Goal: Obtain resource: Obtain resource

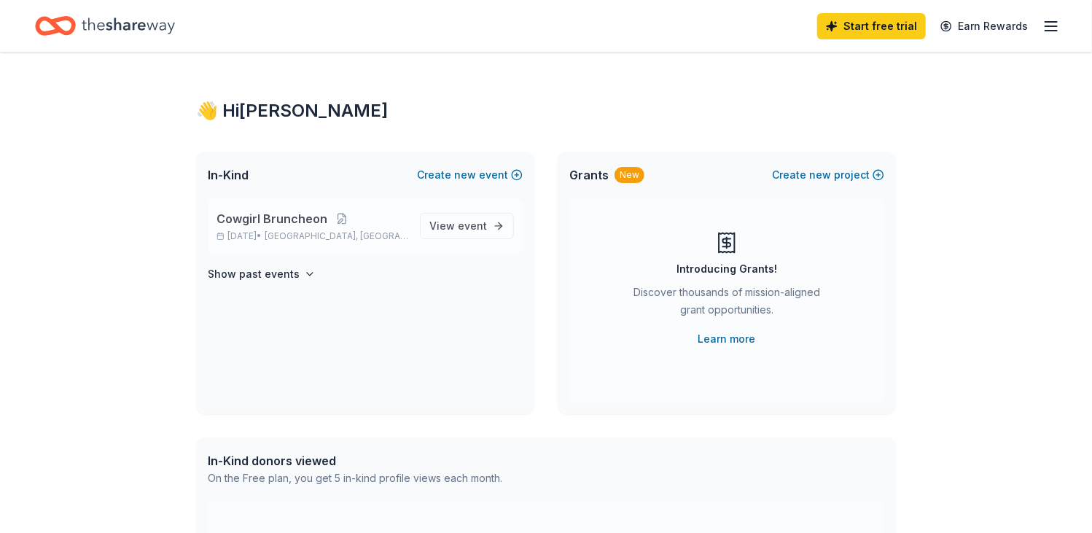
click at [300, 217] on span "Cowgirl Bruncheon" at bounding box center [272, 219] width 111 height 18
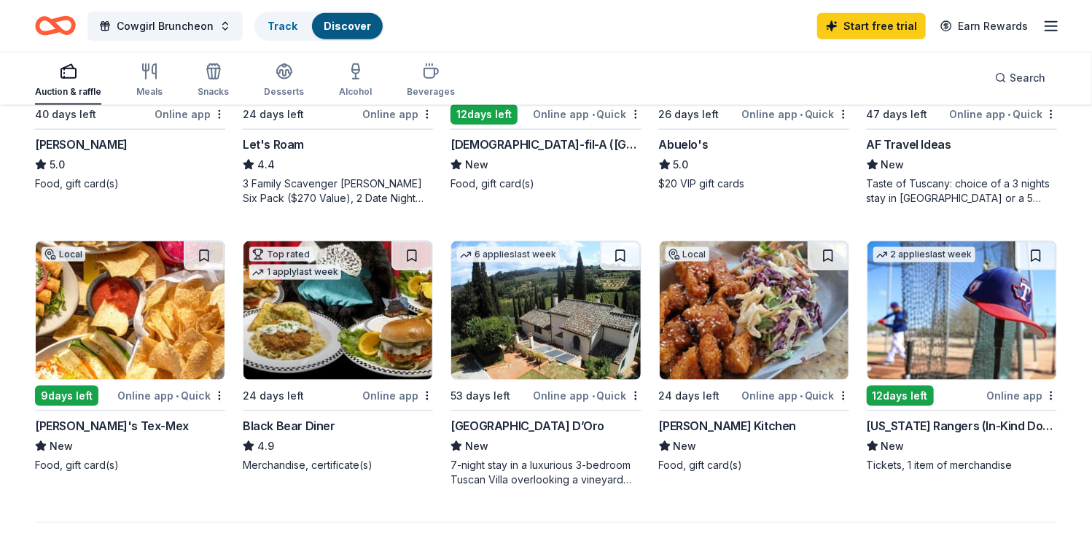
scroll to position [875, 0]
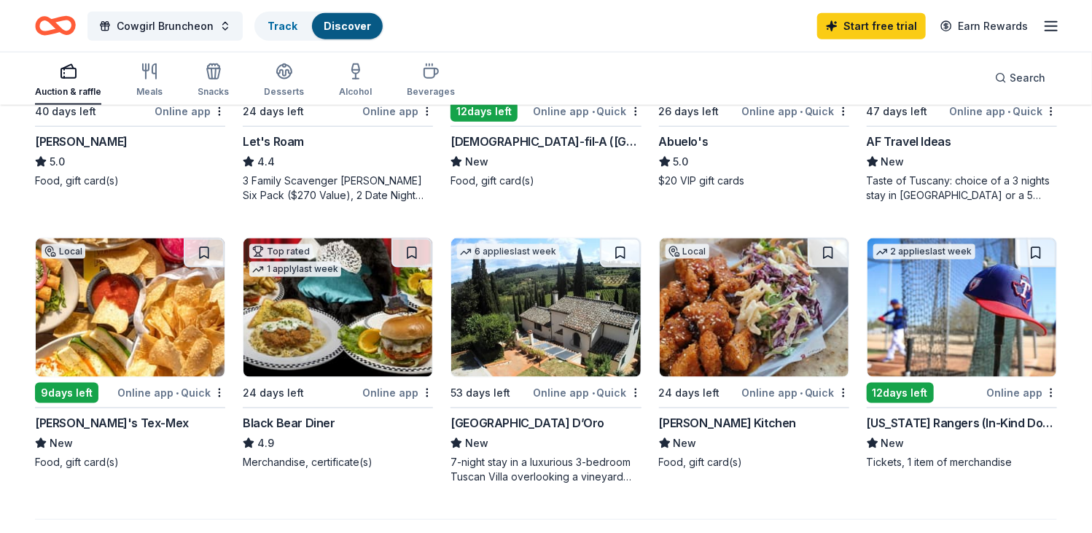
click at [751, 355] on img at bounding box center [754, 307] width 189 height 139
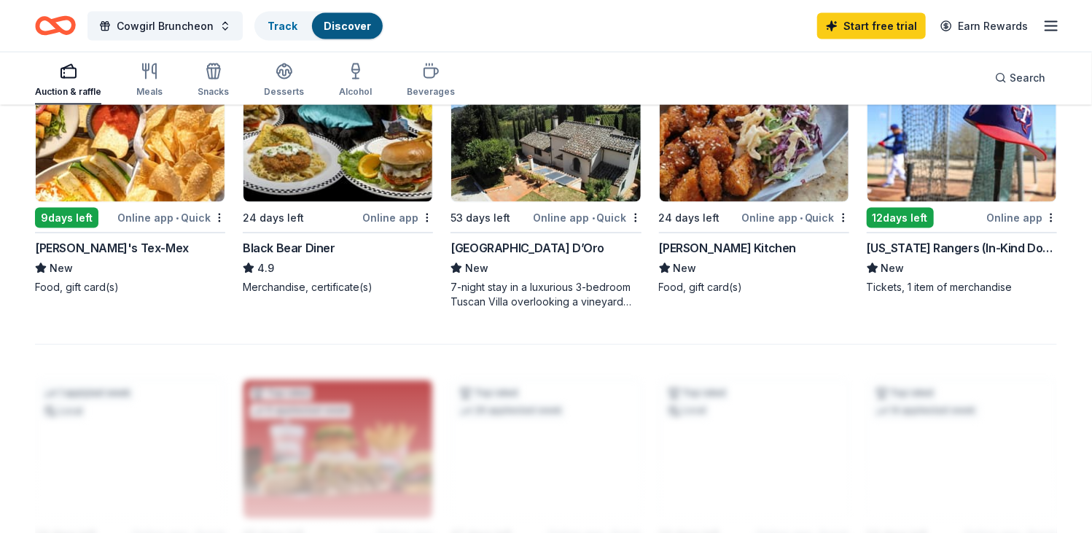
scroll to position [1094, 0]
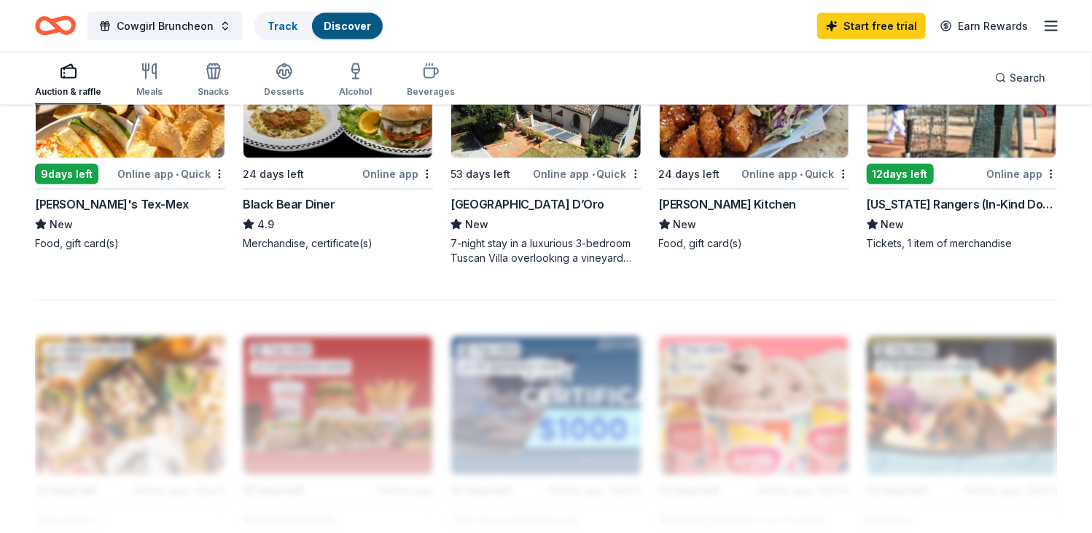
click at [910, 143] on img at bounding box center [962, 89] width 189 height 139
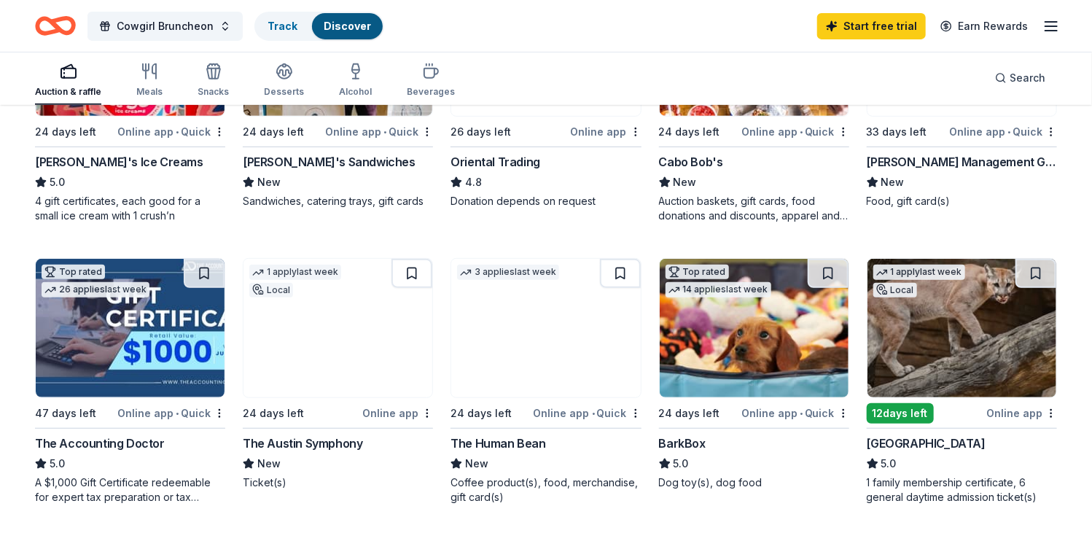
scroll to position [365, 0]
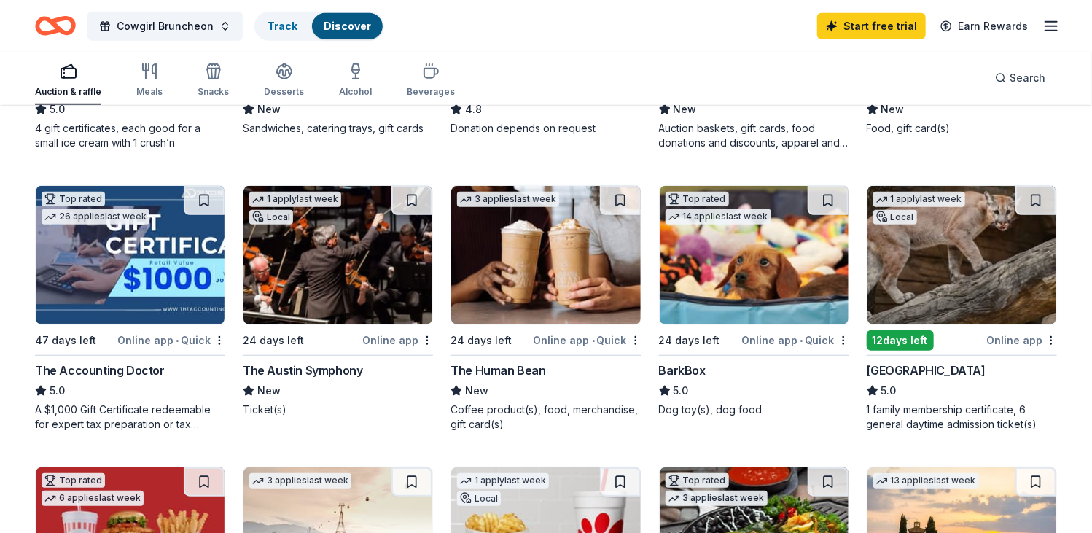
click at [540, 279] on img at bounding box center [545, 255] width 189 height 139
click at [932, 265] on img at bounding box center [962, 255] width 189 height 139
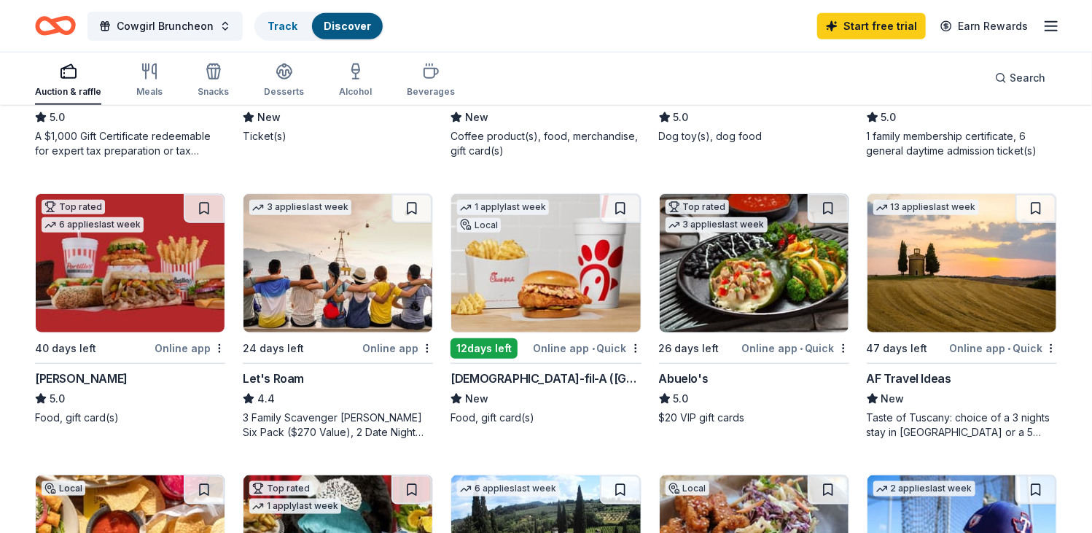
scroll to position [729, 0]
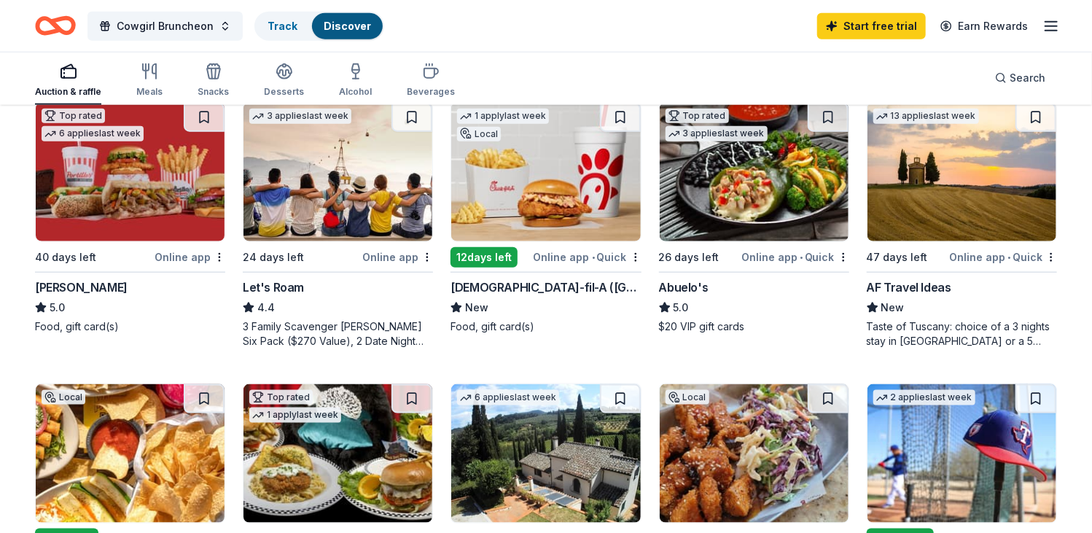
click at [521, 169] on img at bounding box center [545, 172] width 189 height 139
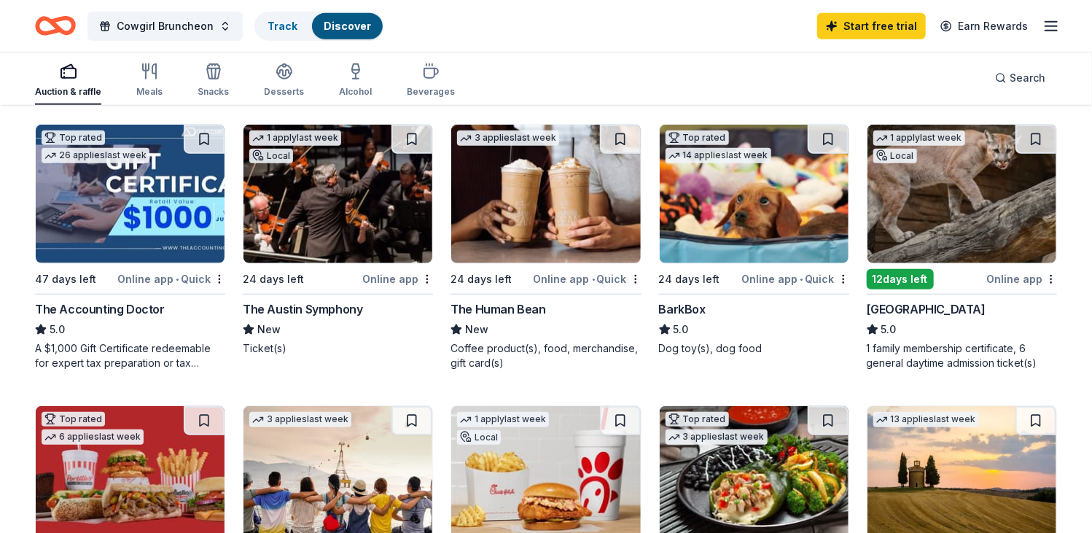
scroll to position [277, 0]
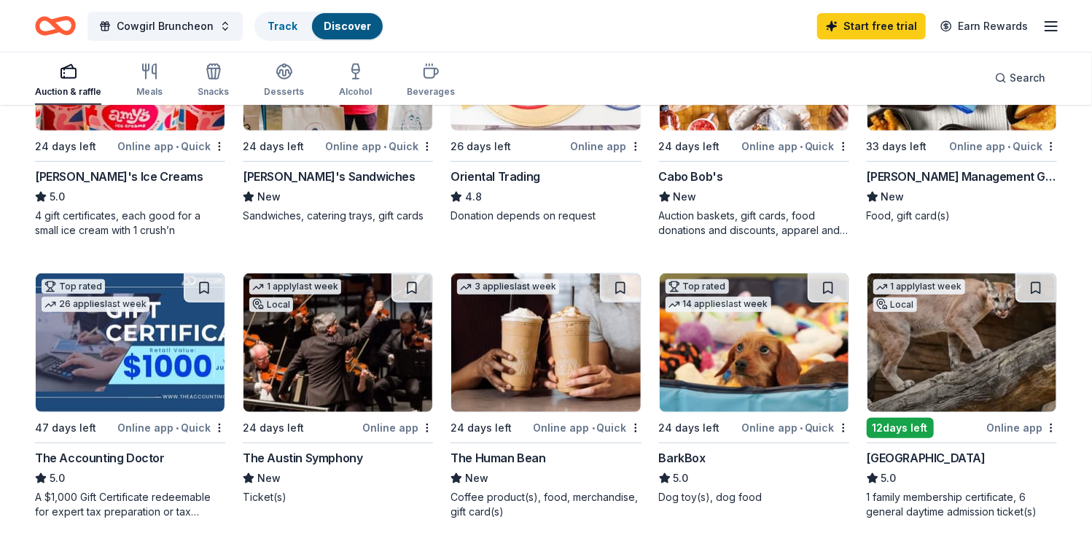
click at [338, 366] on img at bounding box center [338, 342] width 189 height 139
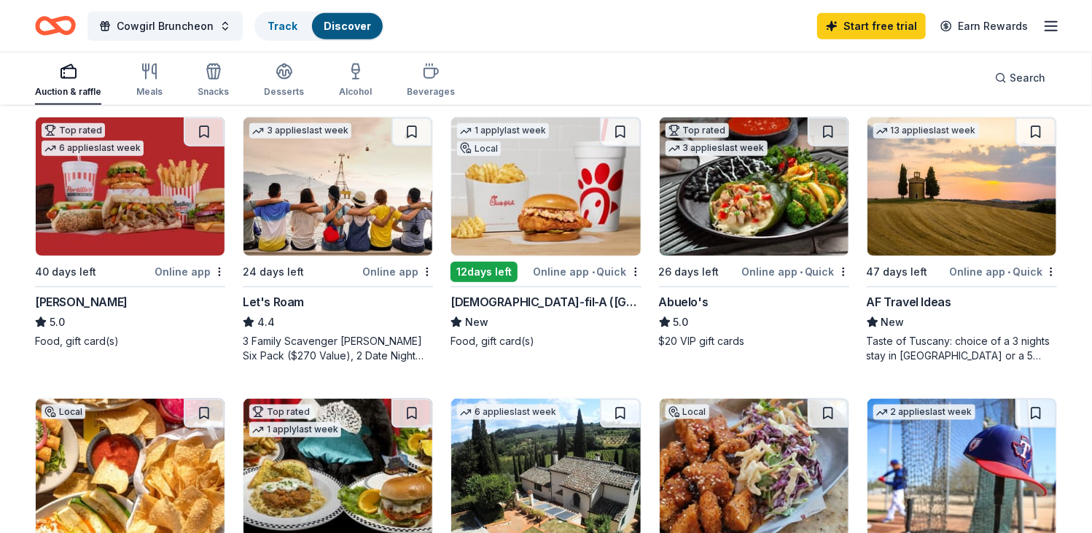
scroll to position [131, 0]
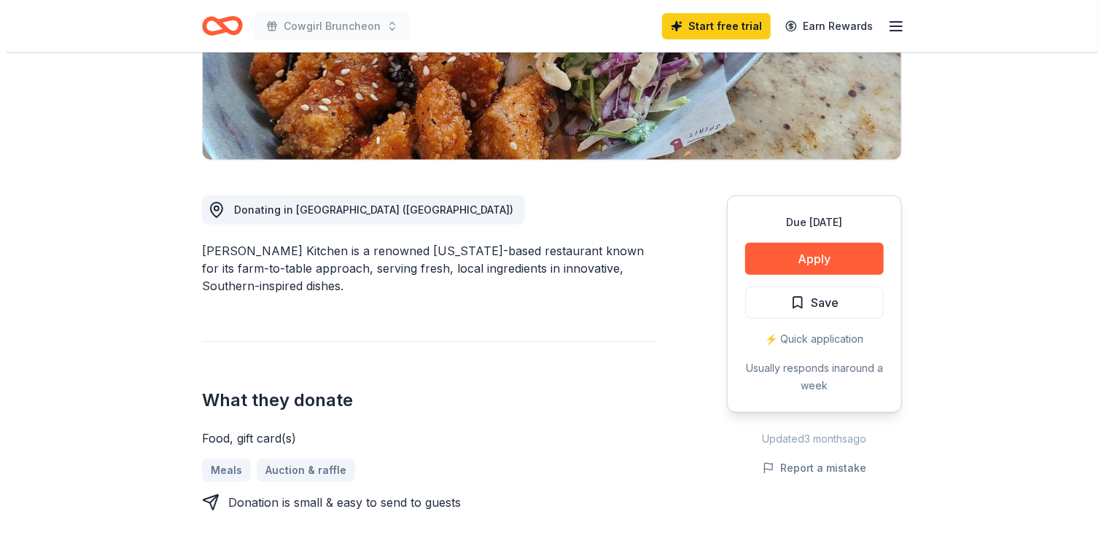
scroll to position [292, 0]
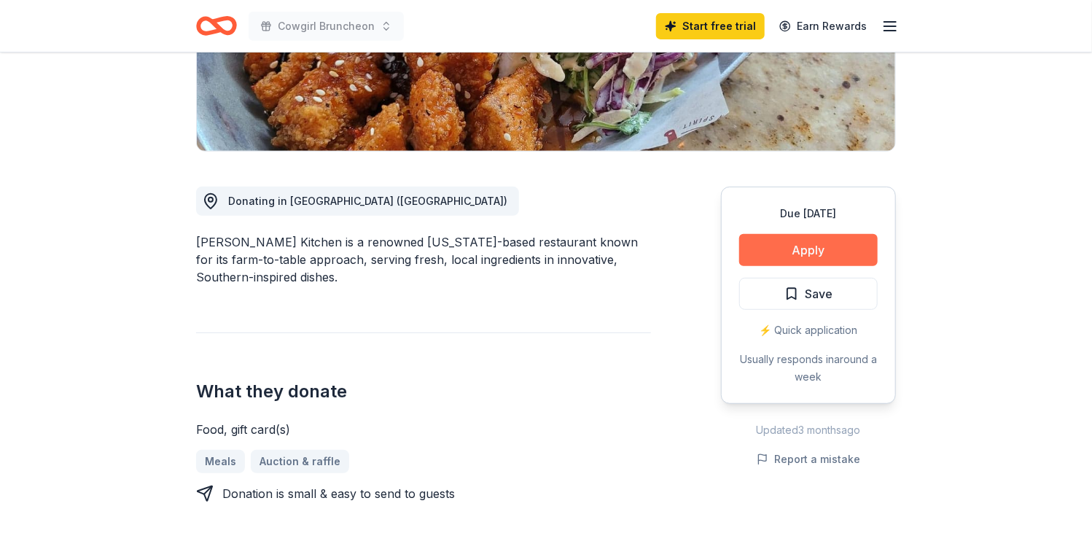
click at [802, 251] on button "Apply" at bounding box center [808, 250] width 139 height 32
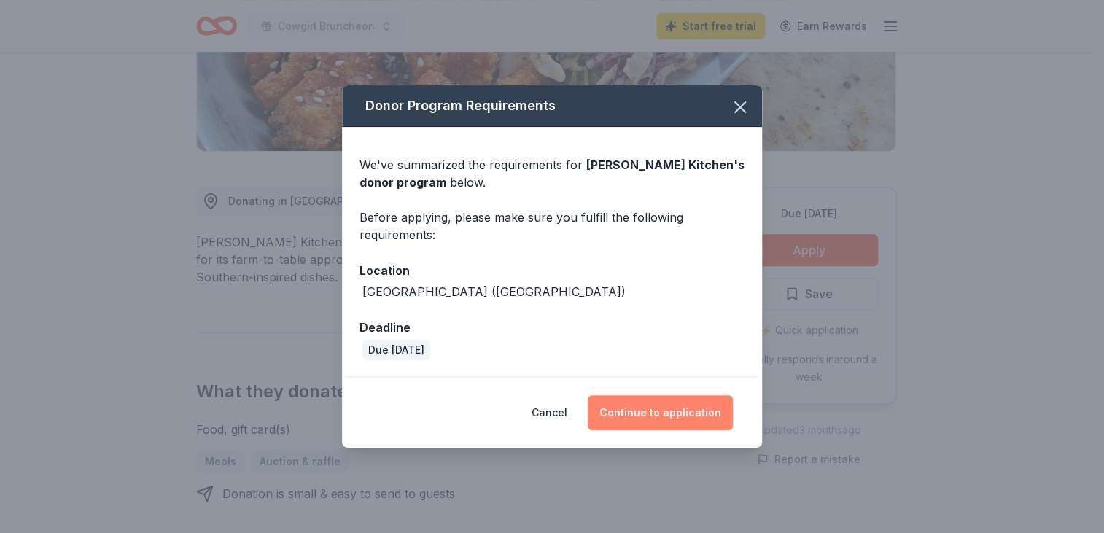
click at [667, 405] on button "Continue to application" at bounding box center [660, 412] width 145 height 35
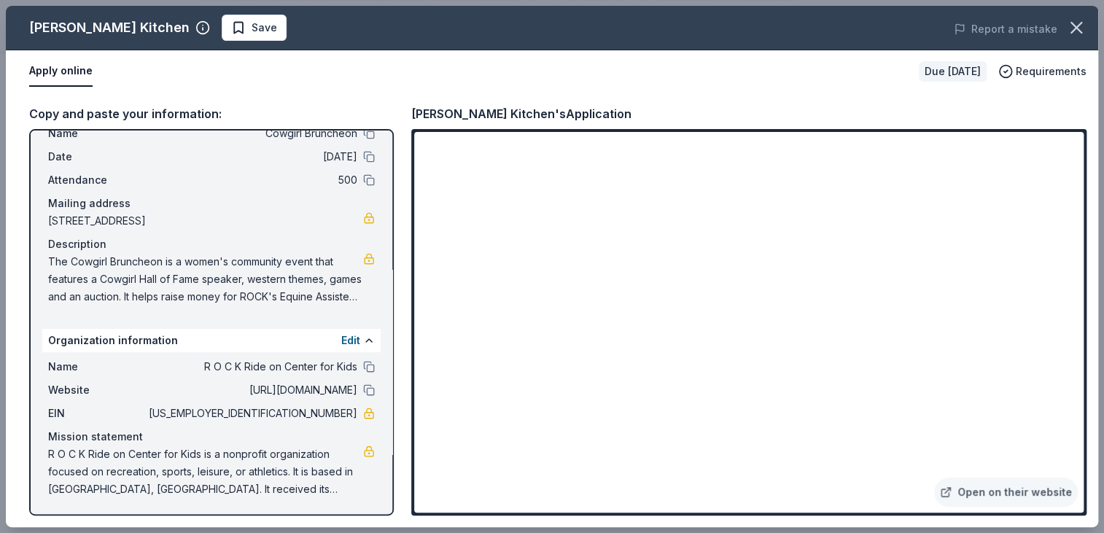
scroll to position [47, 0]
click at [1028, 495] on link "Open on their website" at bounding box center [1006, 492] width 144 height 29
click at [280, 282] on span "The Cowgirl Bruncheon is a women's community event that features a Cowgirl Hall…" at bounding box center [205, 279] width 315 height 53
drag, startPoint x: 73, startPoint y: 238, endPoint x: 94, endPoint y: 241, distance: 21.5
click at [94, 241] on div "Description" at bounding box center [211, 245] width 327 height 18
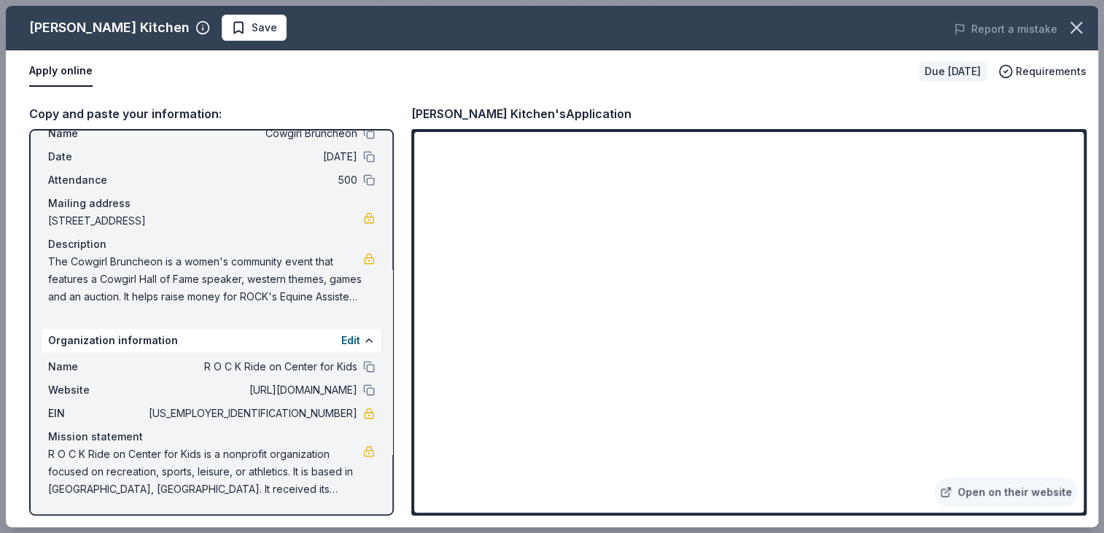
drag, startPoint x: 36, startPoint y: 235, endPoint x: 100, endPoint y: 252, distance: 66.3
click at [100, 251] on div "Event information Edit Name Cowgirl Bruncheon Date 11/01/25 Attendance 500 Mail…" at bounding box center [211, 322] width 365 height 386
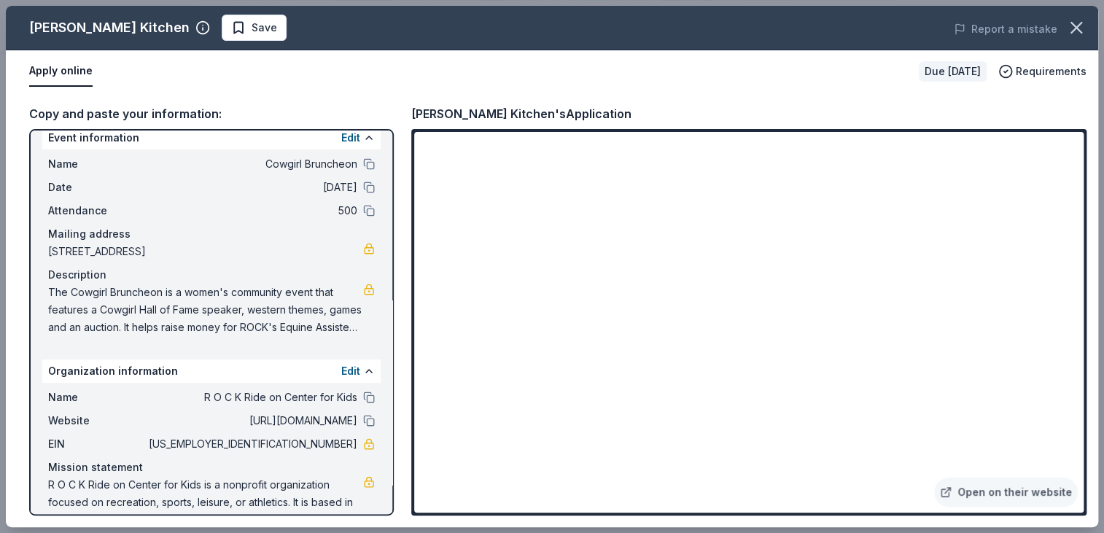
scroll to position [0, 0]
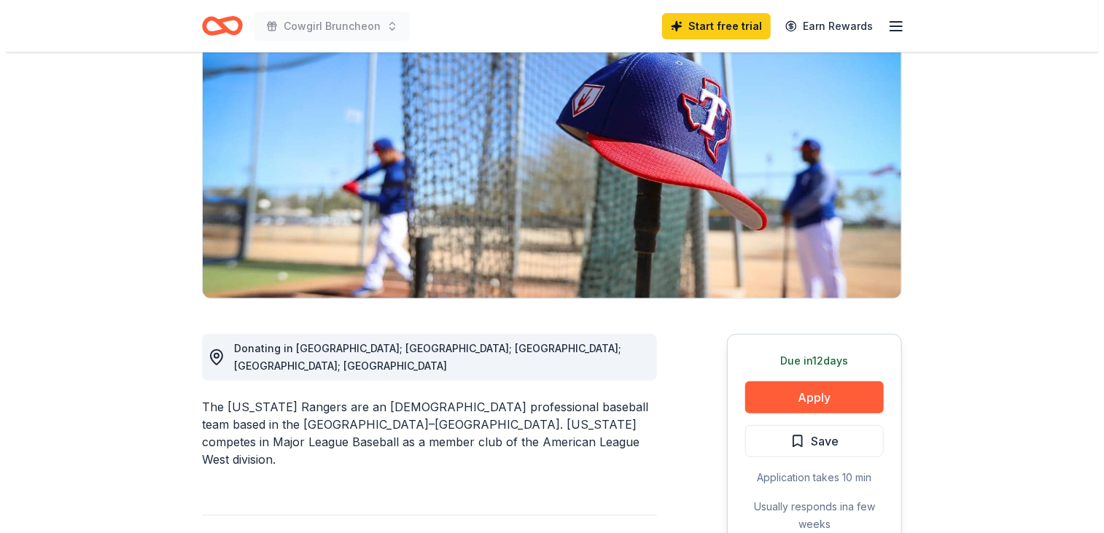
scroll to position [146, 0]
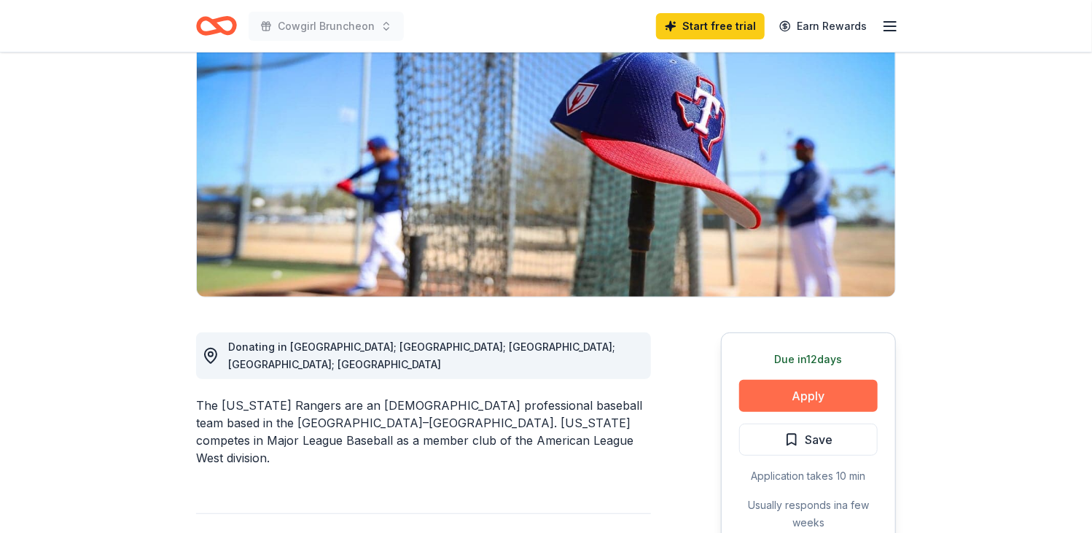
click at [819, 390] on button "Apply" at bounding box center [808, 396] width 139 height 32
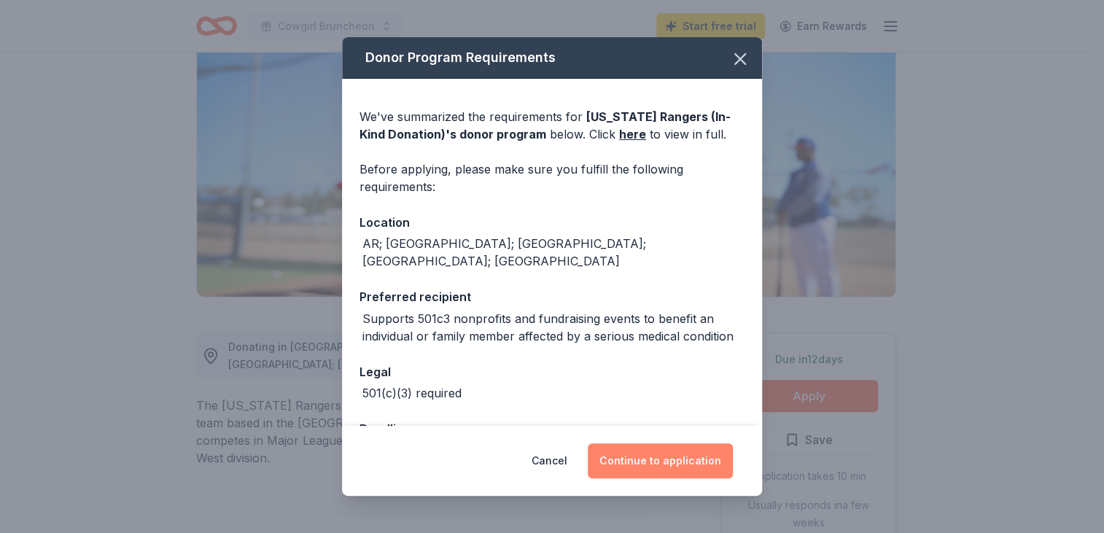
click at [665, 460] on button "Continue to application" at bounding box center [660, 460] width 145 height 35
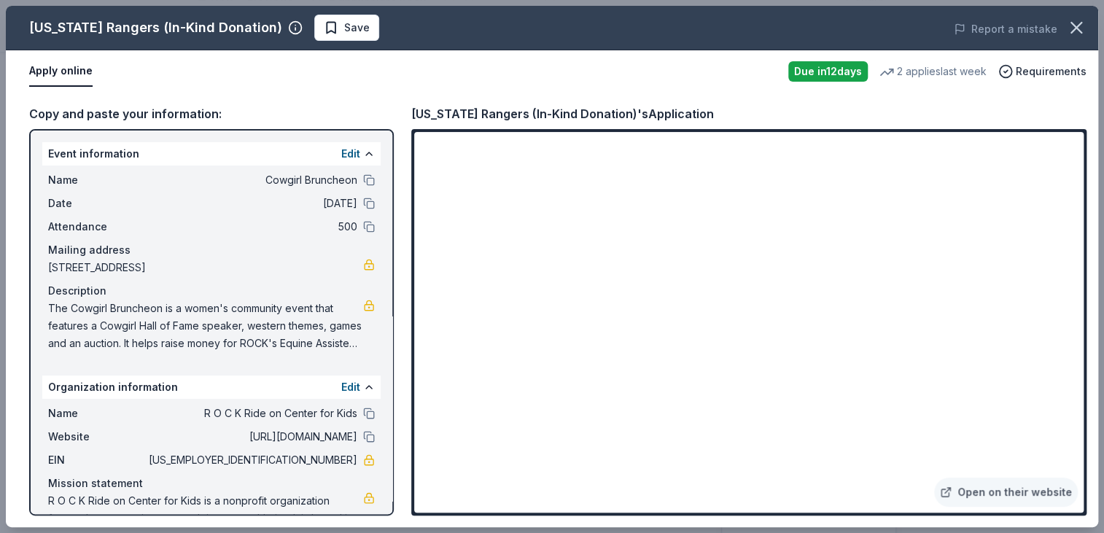
drag, startPoint x: 292, startPoint y: 457, endPoint x: 336, endPoint y: 463, distance: 44.9
click at [335, 463] on span "[US_EMPLOYER_IDENTIFICATION_NUMBER]" at bounding box center [251, 460] width 211 height 18
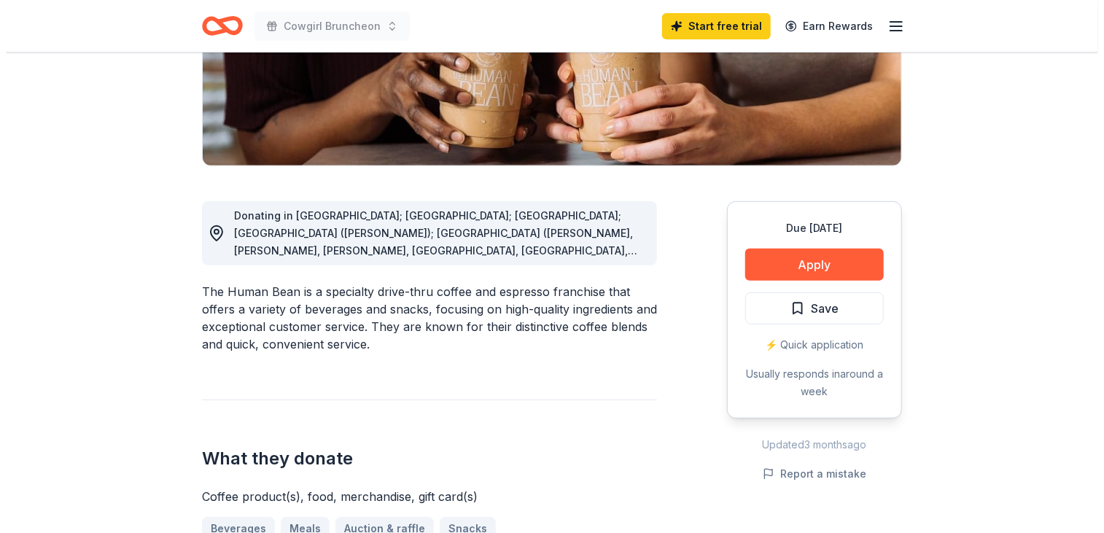
scroll to position [292, 0]
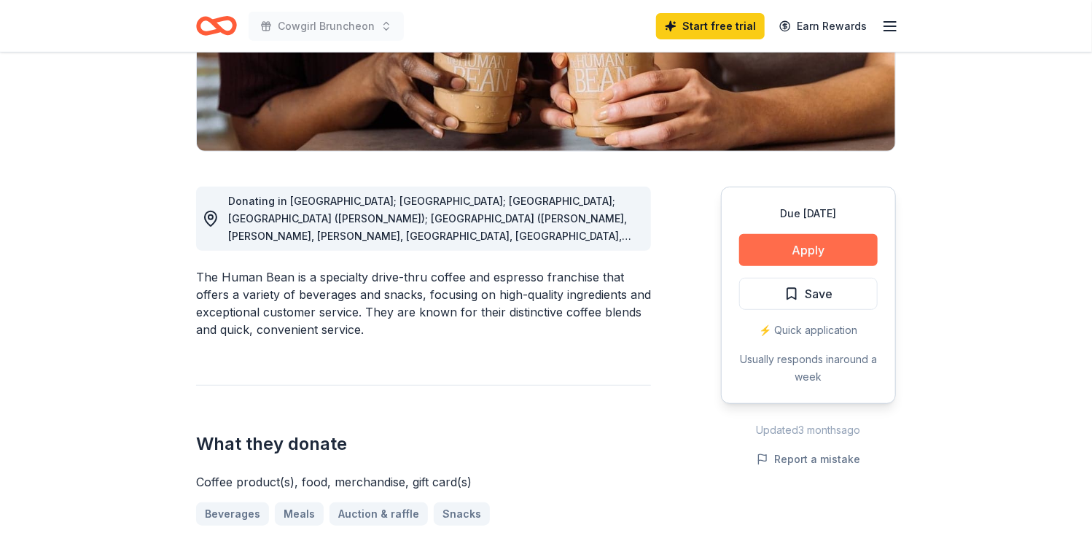
click at [802, 246] on button "Apply" at bounding box center [808, 250] width 139 height 32
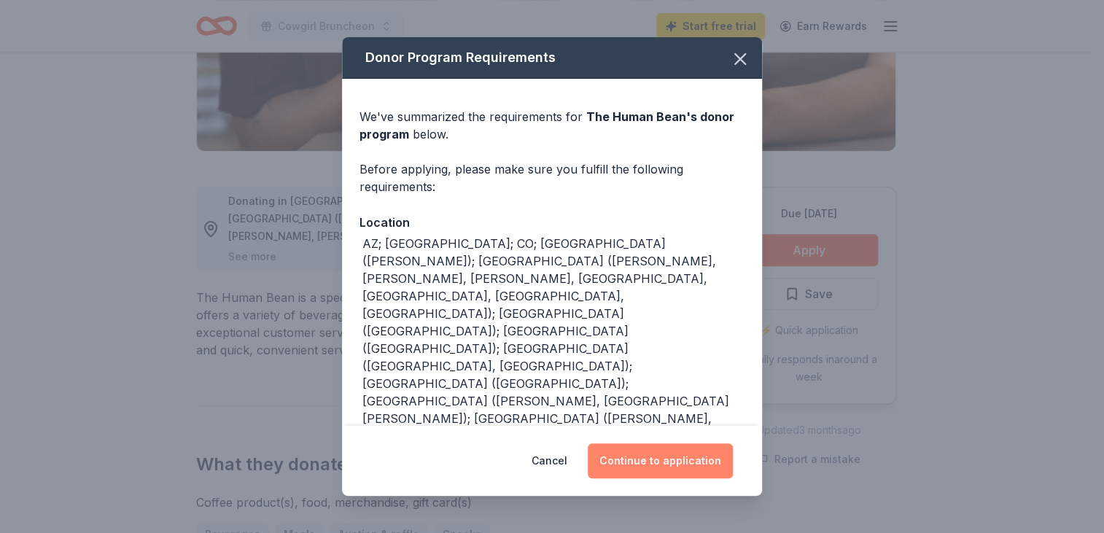
click at [633, 452] on button "Continue to application" at bounding box center [660, 460] width 145 height 35
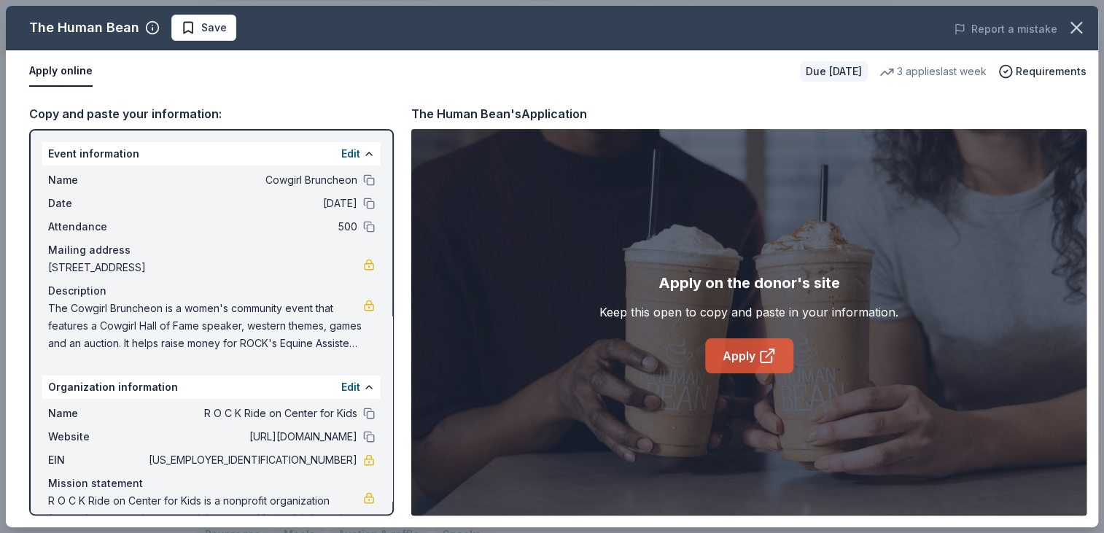
click at [750, 352] on link "Apply" at bounding box center [749, 355] width 88 height 35
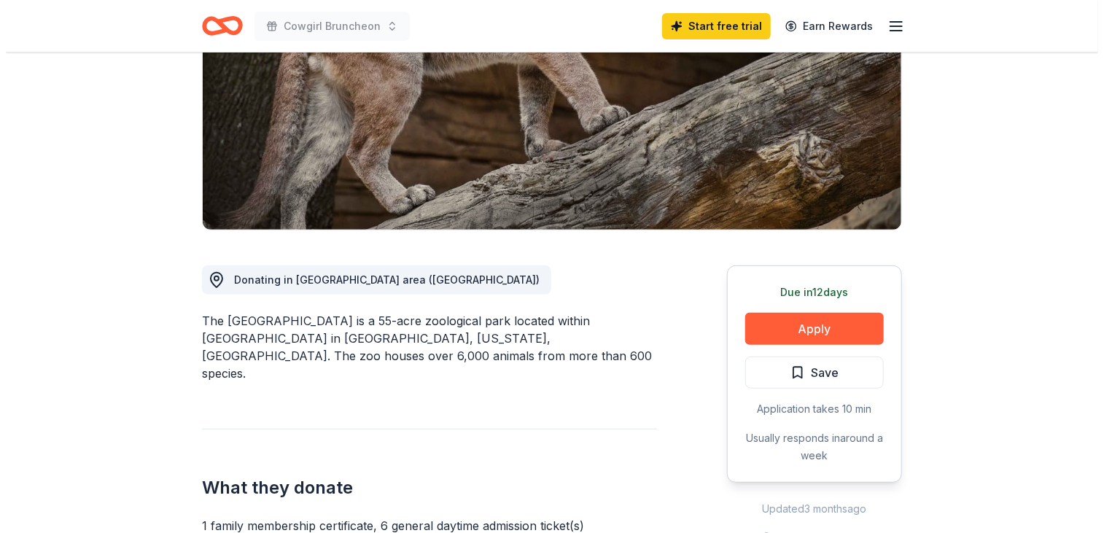
scroll to position [292, 0]
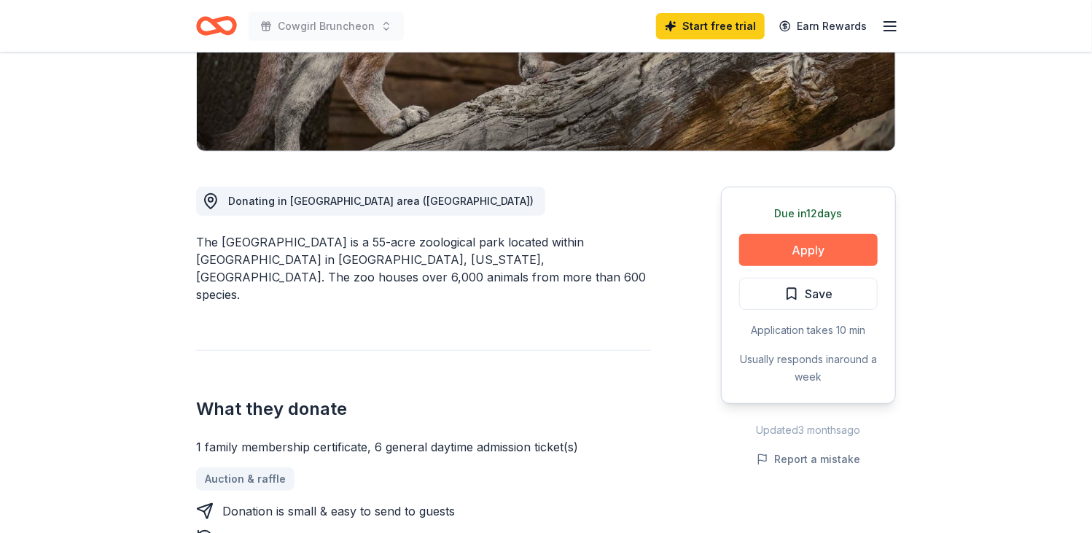
click at [805, 246] on button "Apply" at bounding box center [808, 250] width 139 height 32
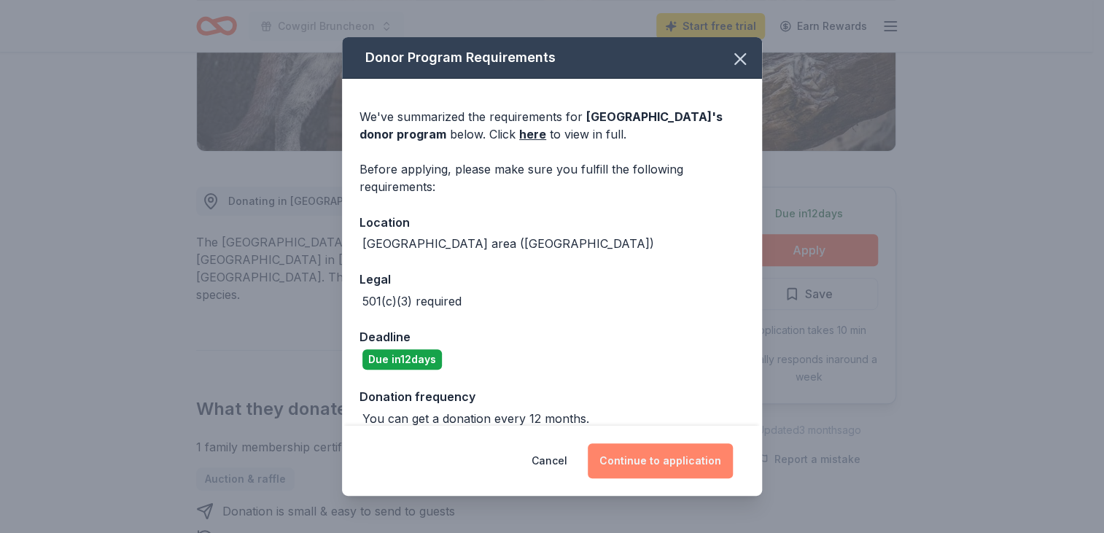
click at [663, 456] on button "Continue to application" at bounding box center [660, 460] width 145 height 35
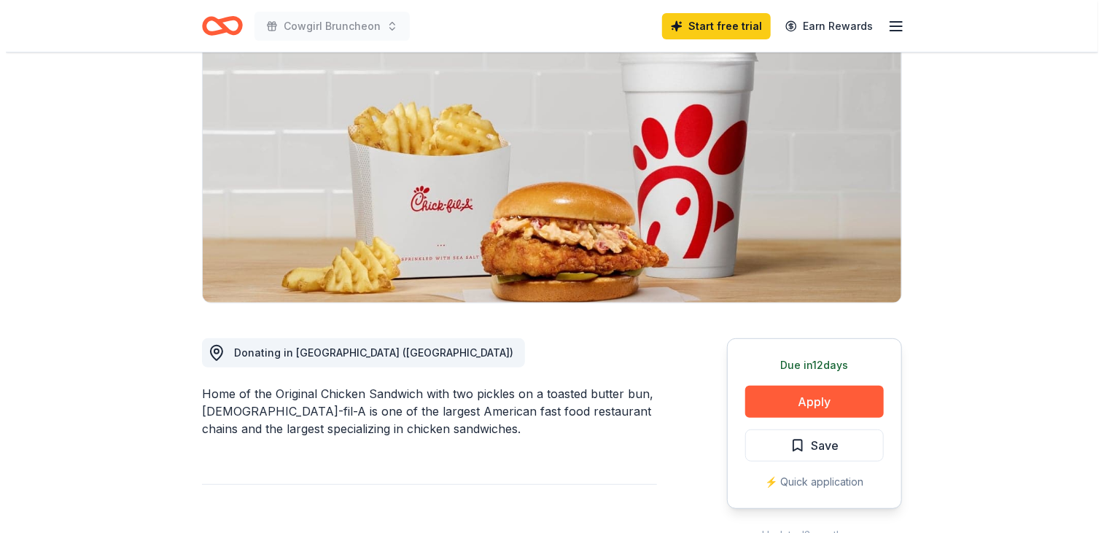
scroll to position [219, 0]
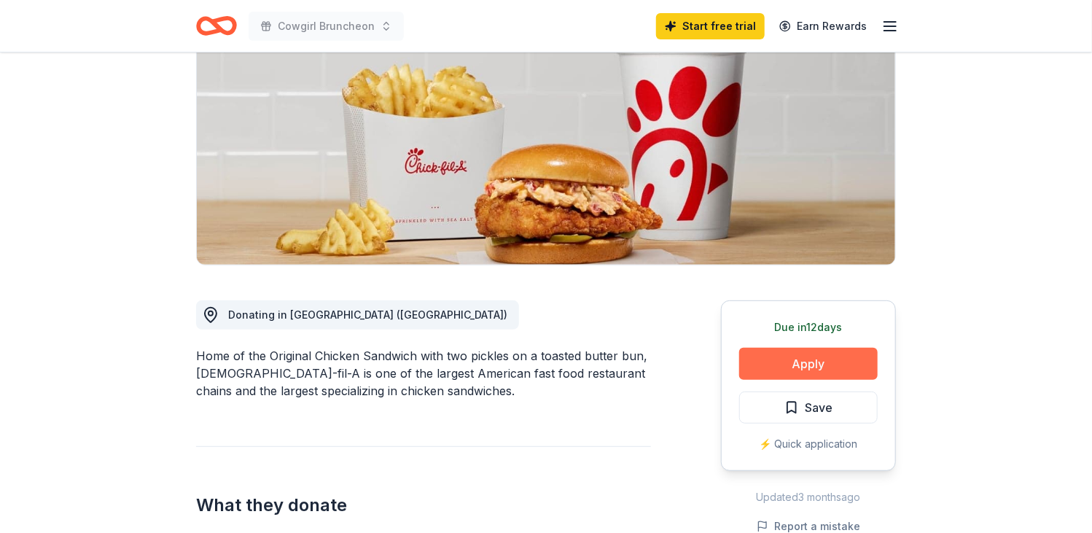
click at [811, 348] on button "Apply" at bounding box center [808, 364] width 139 height 32
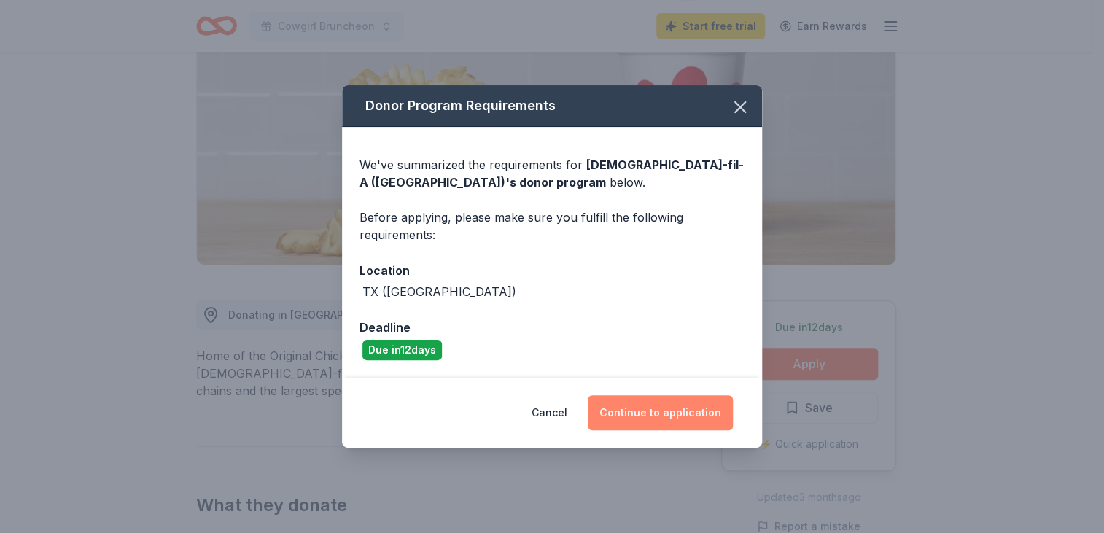
click at [659, 413] on button "Continue to application" at bounding box center [660, 412] width 145 height 35
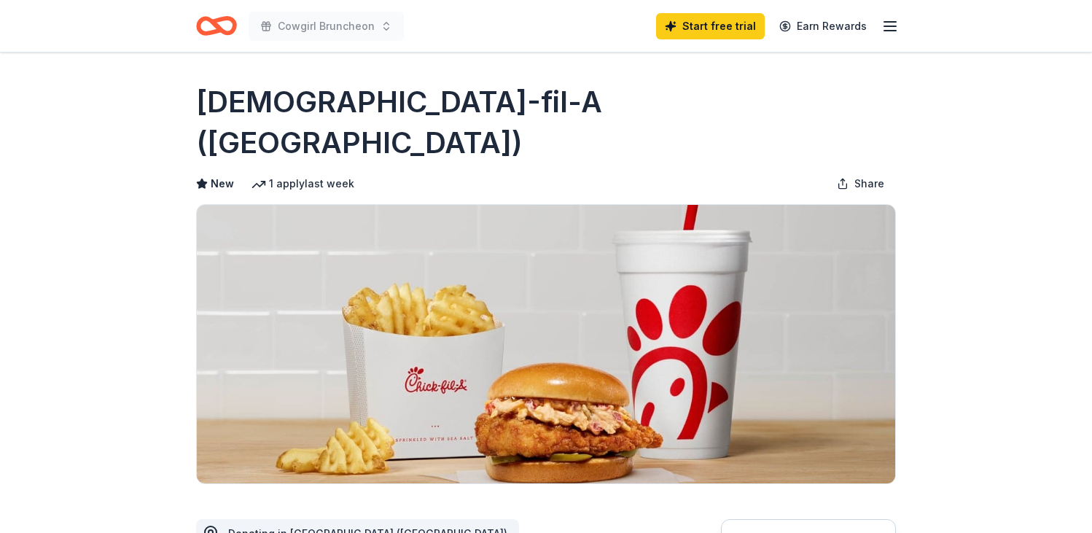
scroll to position [219, 0]
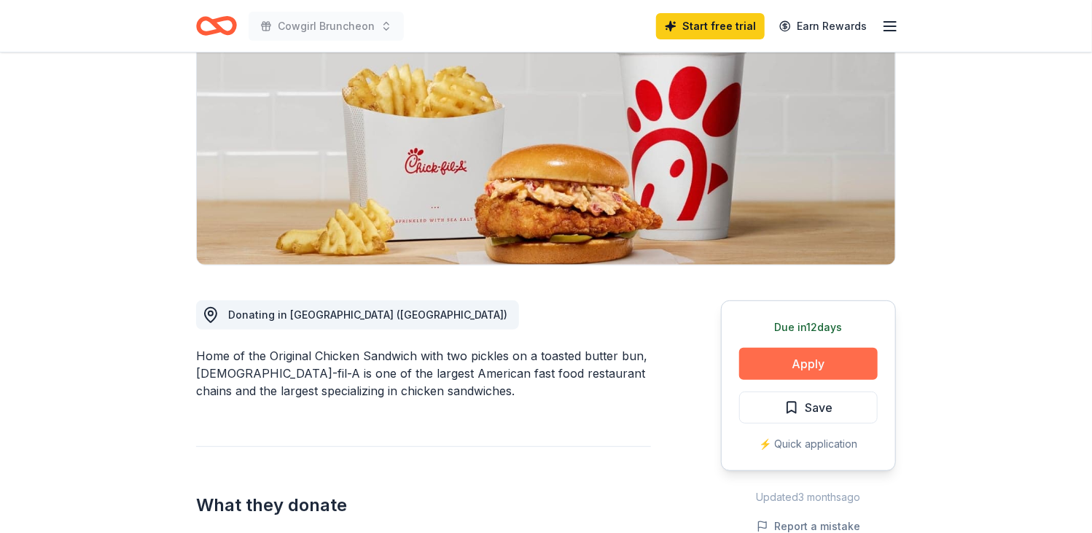
click at [801, 348] on button "Apply" at bounding box center [808, 364] width 139 height 32
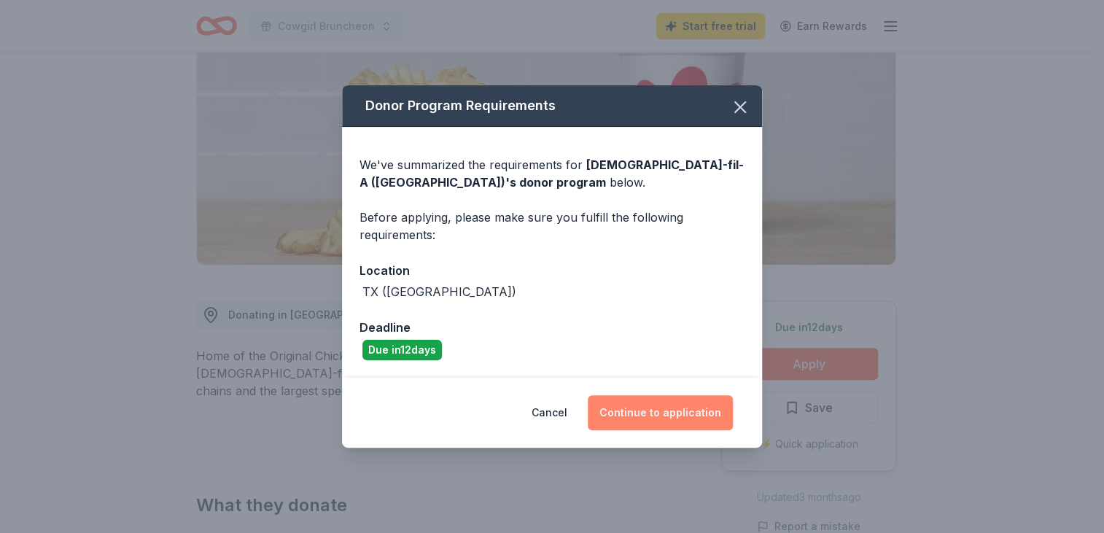
click at [659, 416] on button "Continue to application" at bounding box center [660, 412] width 145 height 35
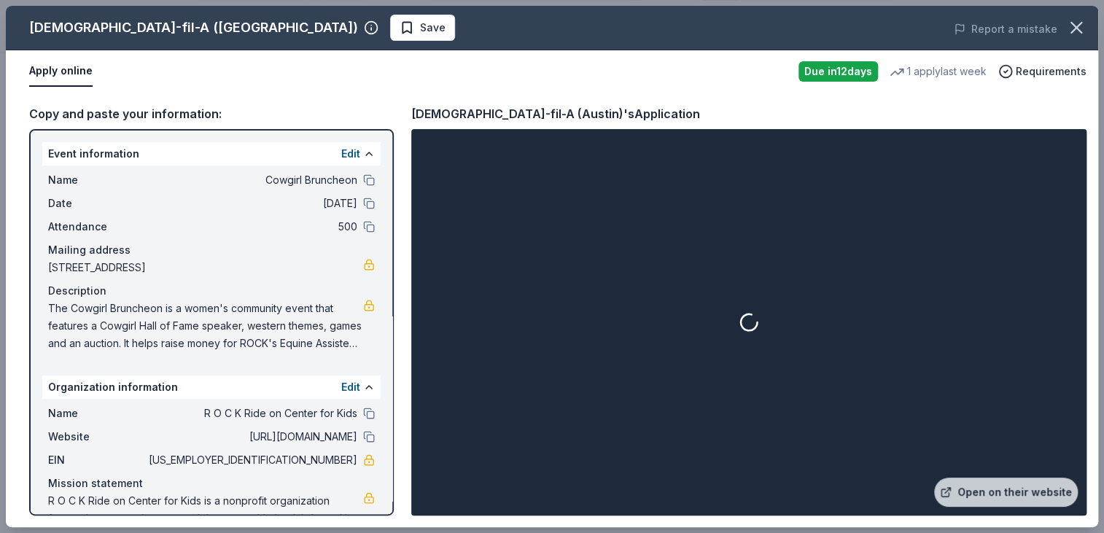
scroll to position [365, 0]
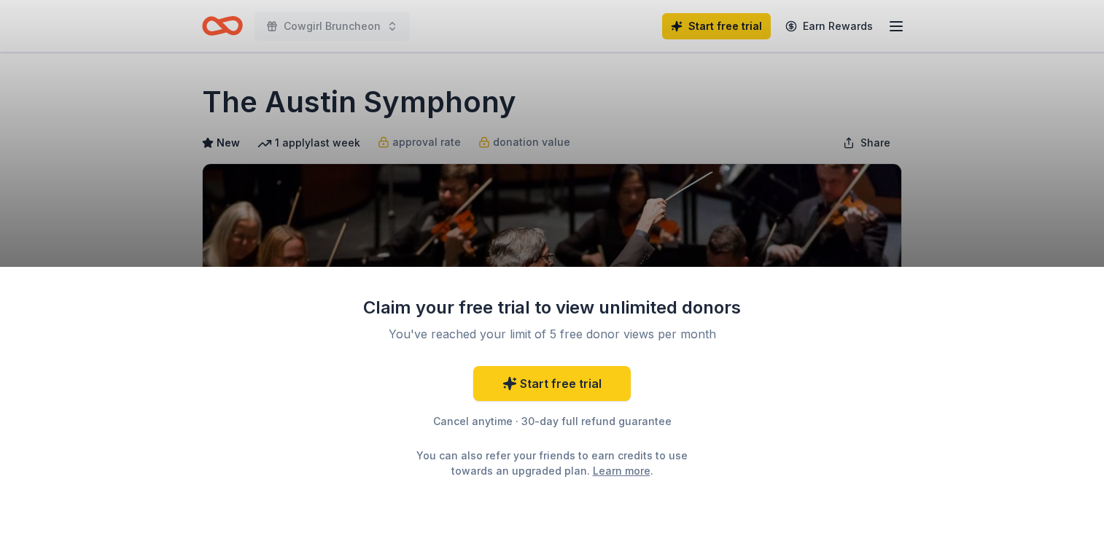
scroll to position [146, 0]
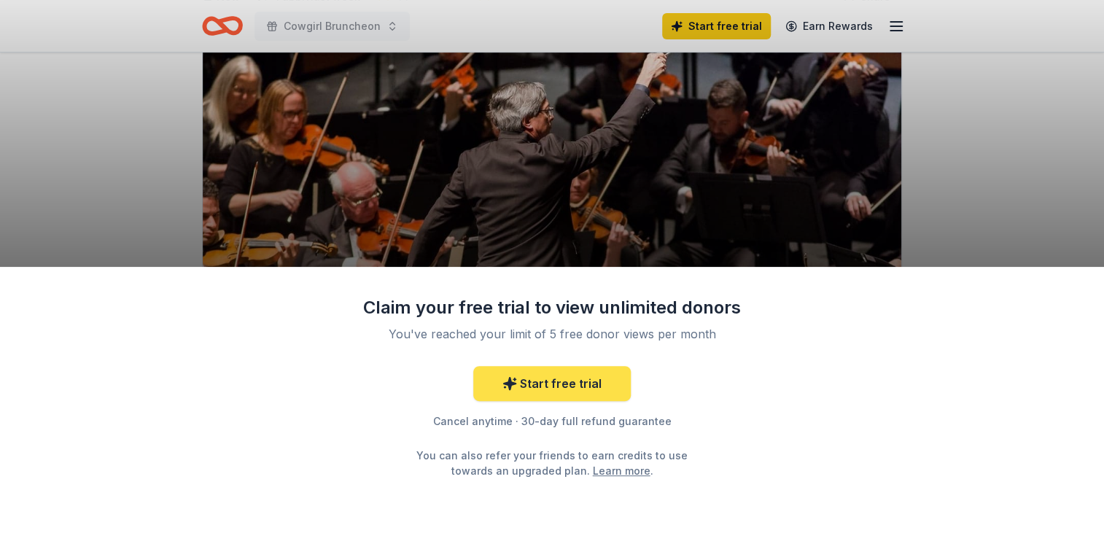
click at [577, 386] on link "Start free trial" at bounding box center [552, 383] width 158 height 35
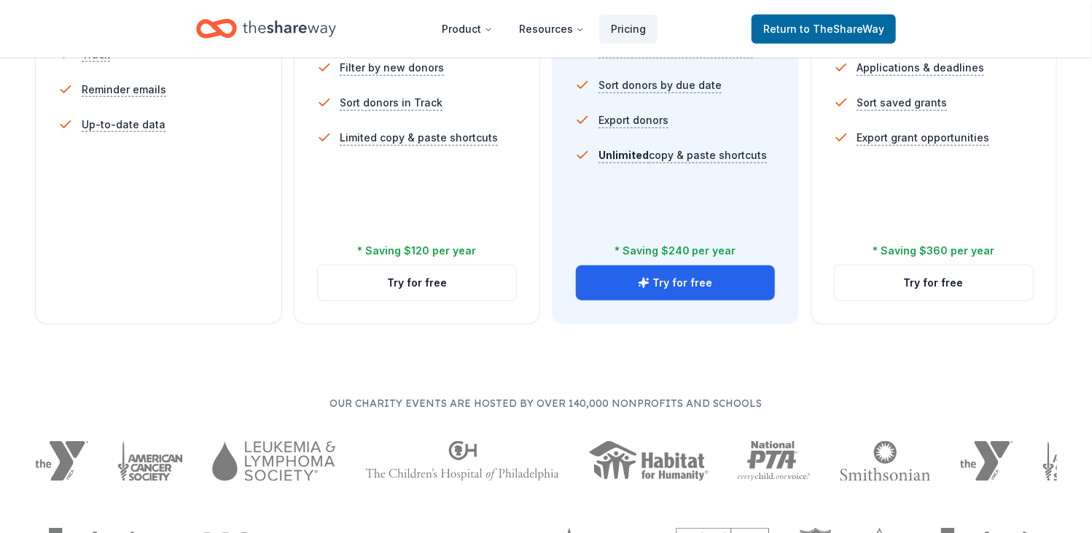
scroll to position [583, 0]
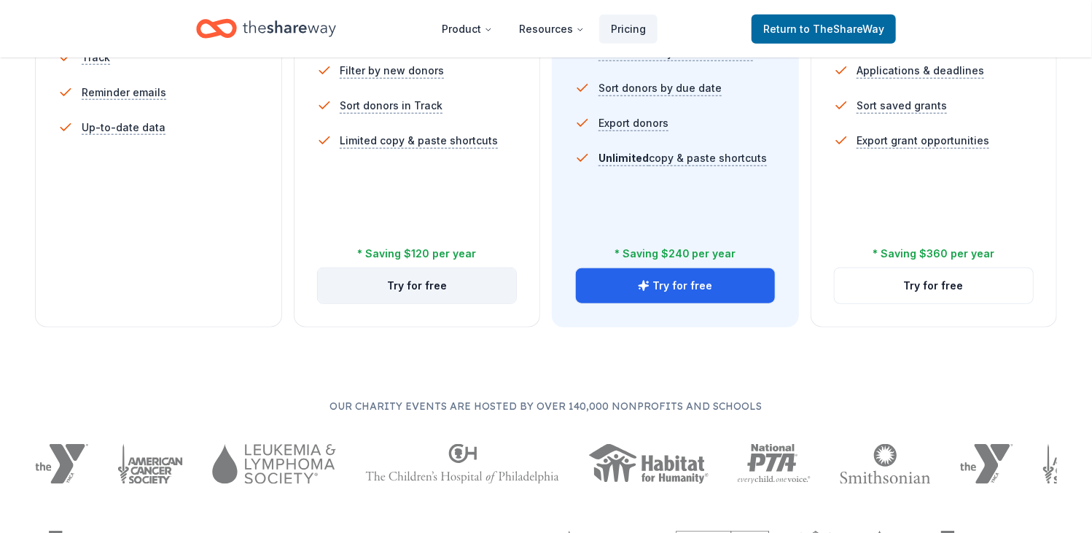
click at [424, 282] on button "Try for free" at bounding box center [417, 285] width 199 height 35
